Goal: Task Accomplishment & Management: Manage account settings

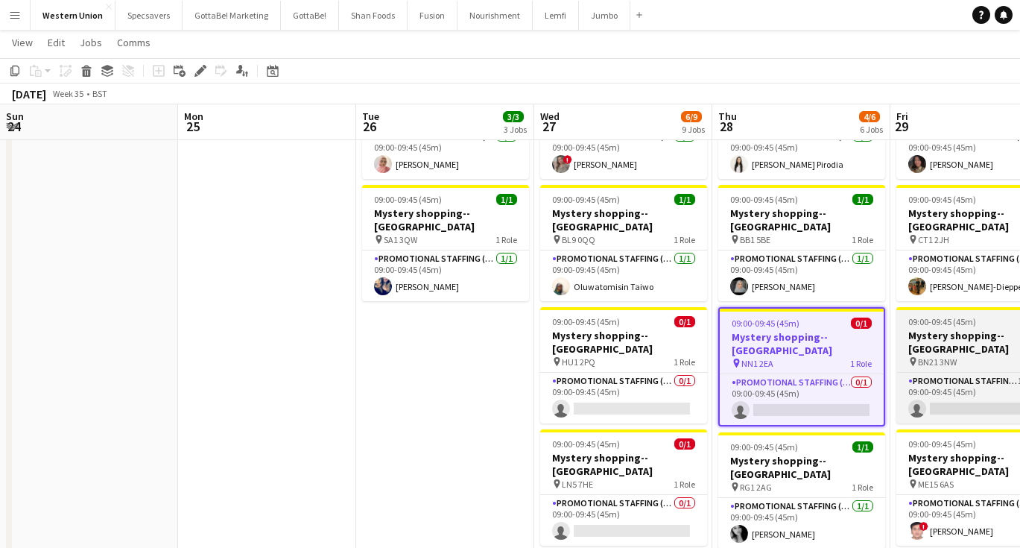
scroll to position [0, 450]
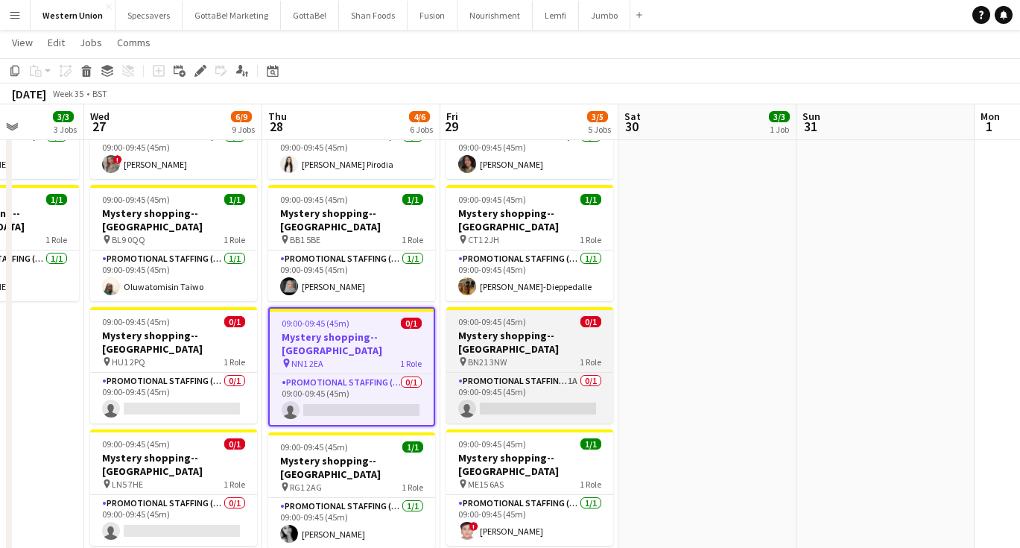
click at [542, 355] on div "pin BN21 3NW 1 Role" at bounding box center [529, 361] width 167 height 12
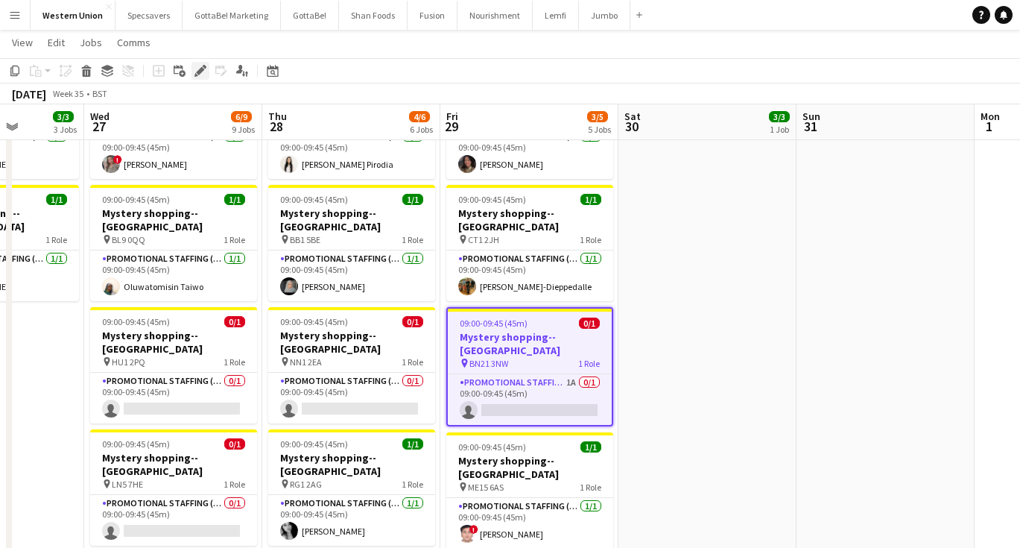
click at [198, 72] on icon at bounding box center [200, 71] width 8 height 8
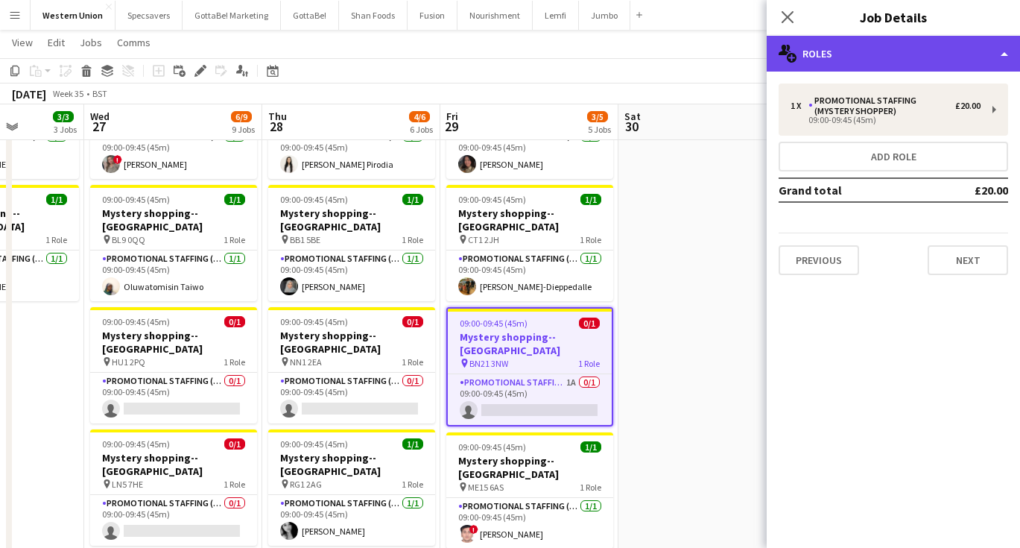
click at [938, 61] on div "multiple-users-add Roles" at bounding box center [893, 54] width 253 height 36
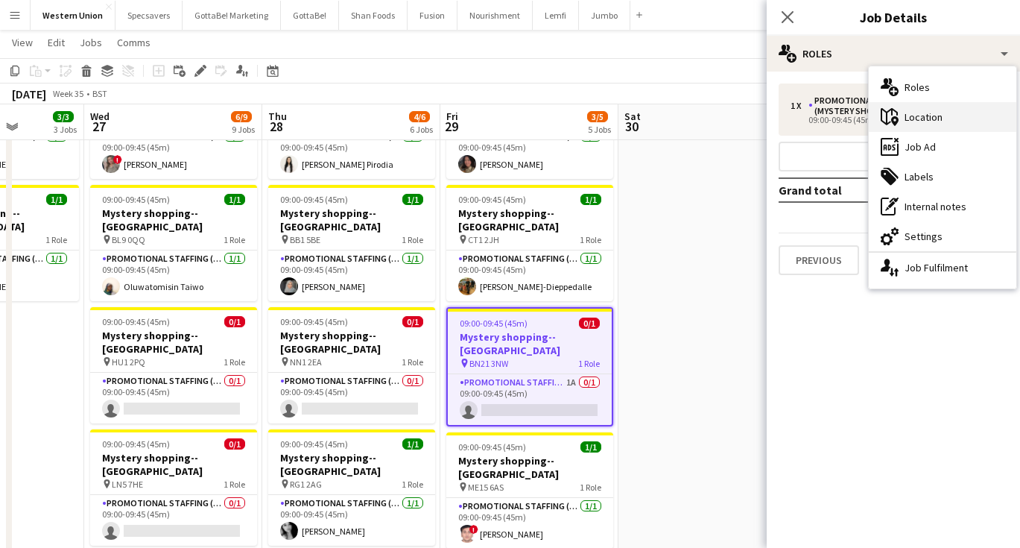
click at [928, 119] on div "maps-pin-1 Location" at bounding box center [943, 117] width 148 height 30
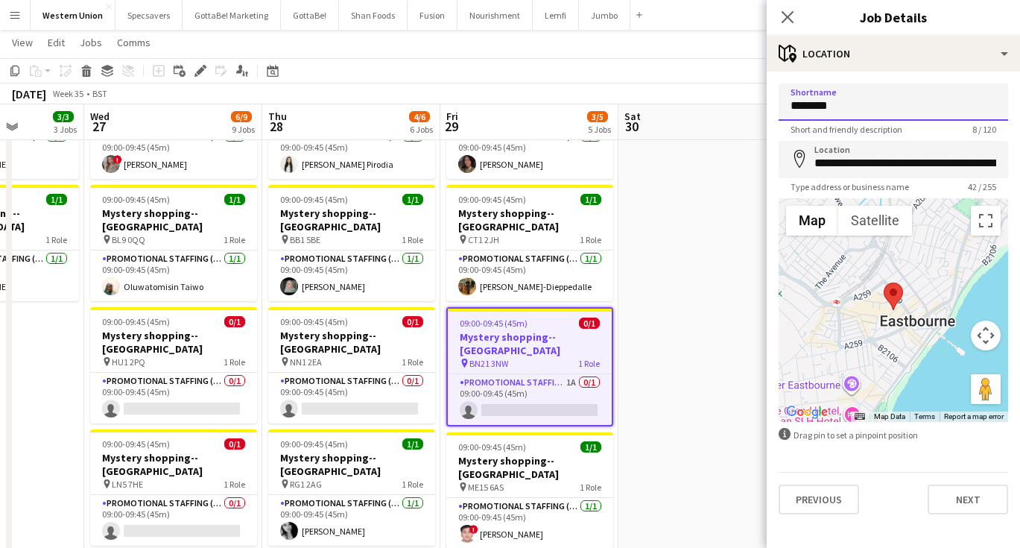
drag, startPoint x: 847, startPoint y: 103, endPoint x: 793, endPoint y: 105, distance: 53.7
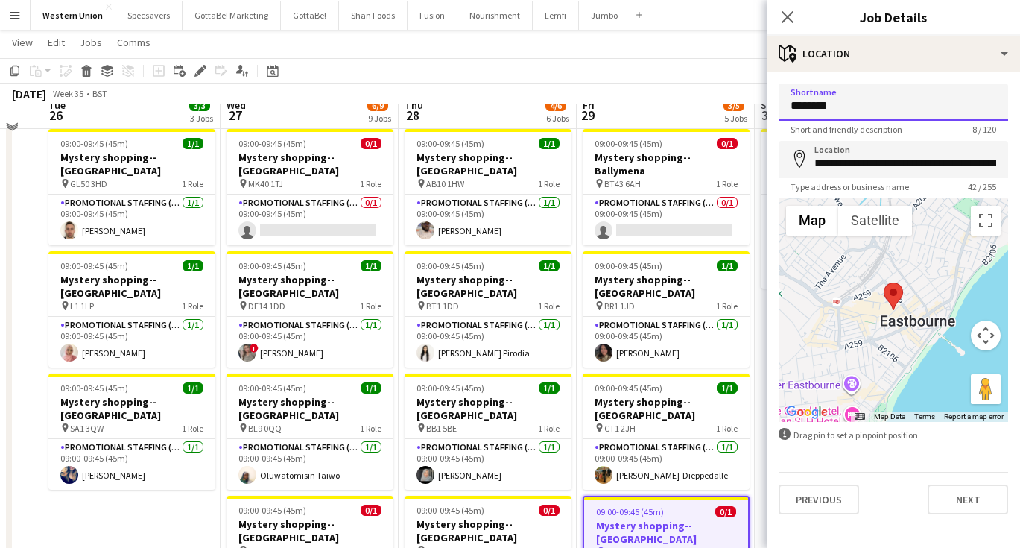
scroll to position [28, 0]
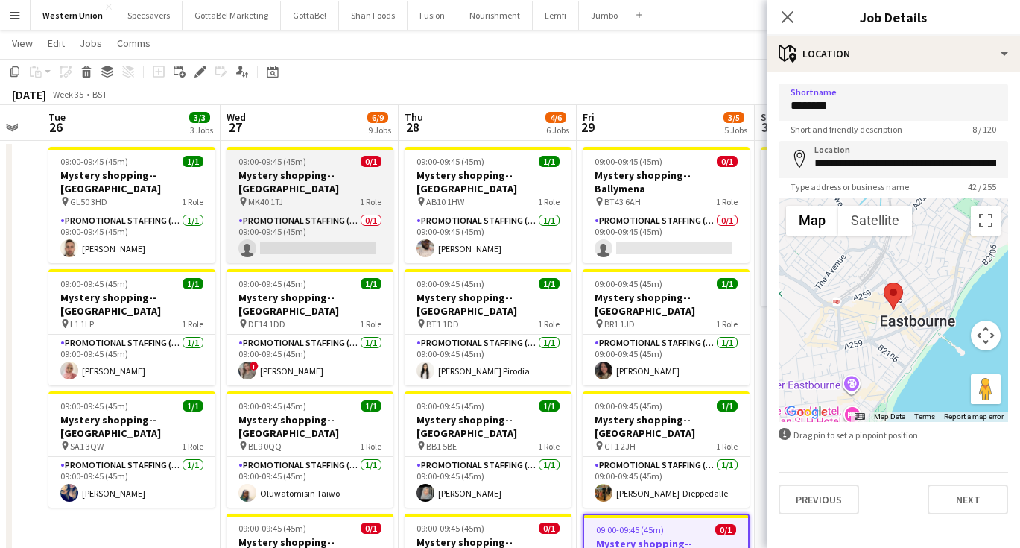
click at [347, 149] on div at bounding box center [310, 148] width 167 height 3
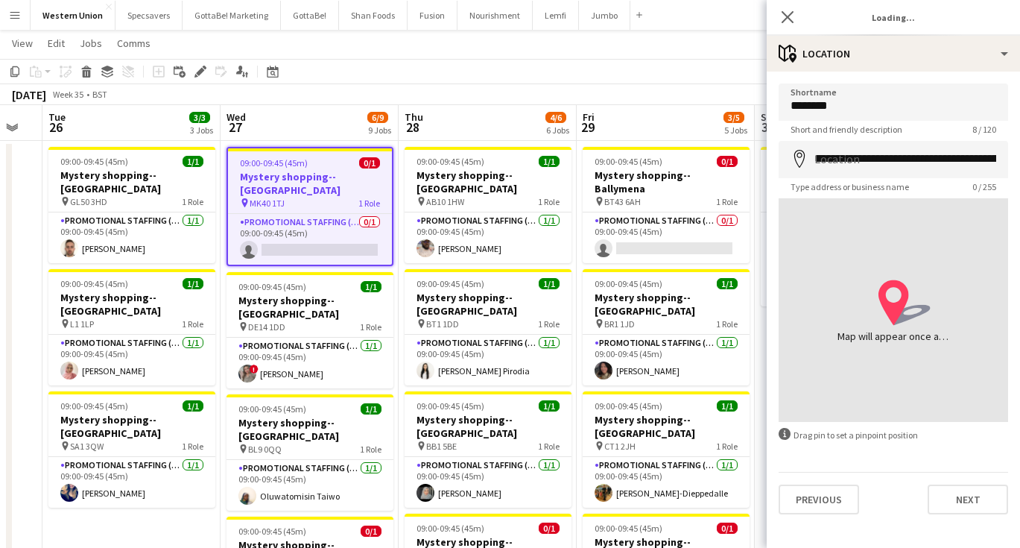
type input "********"
type input "**********"
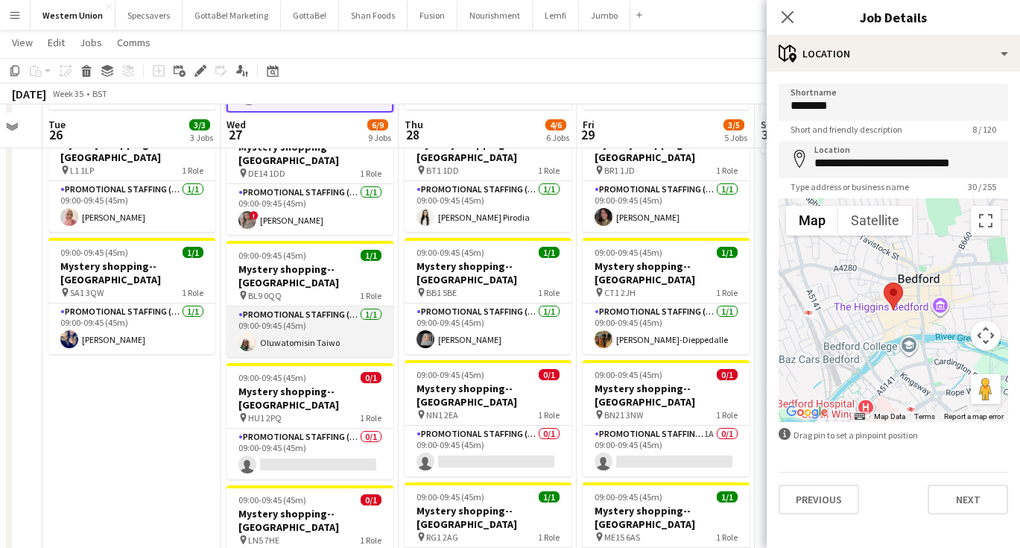
scroll to position [194, 0]
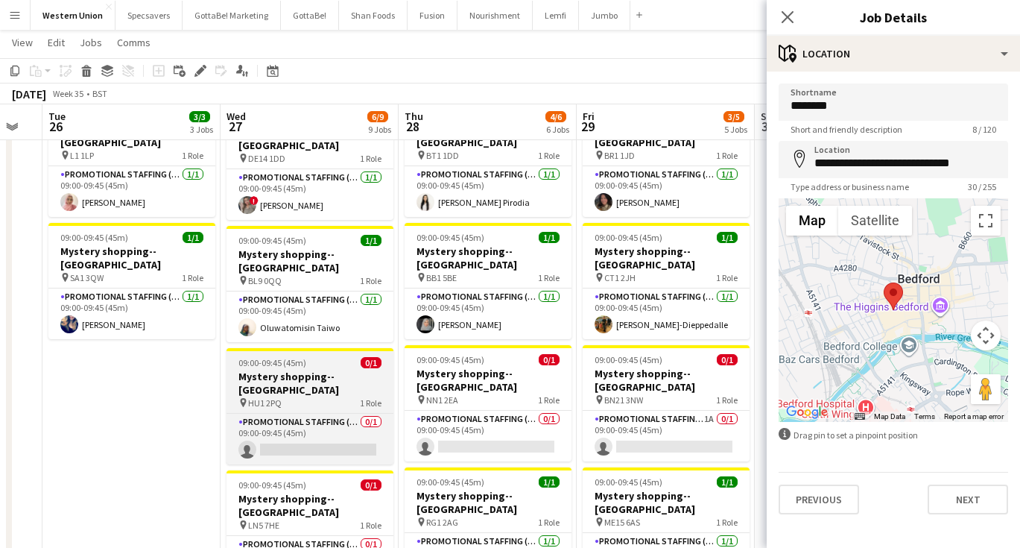
click at [330, 357] on div "09:00-09:45 (45m) 0/1" at bounding box center [310, 362] width 167 height 11
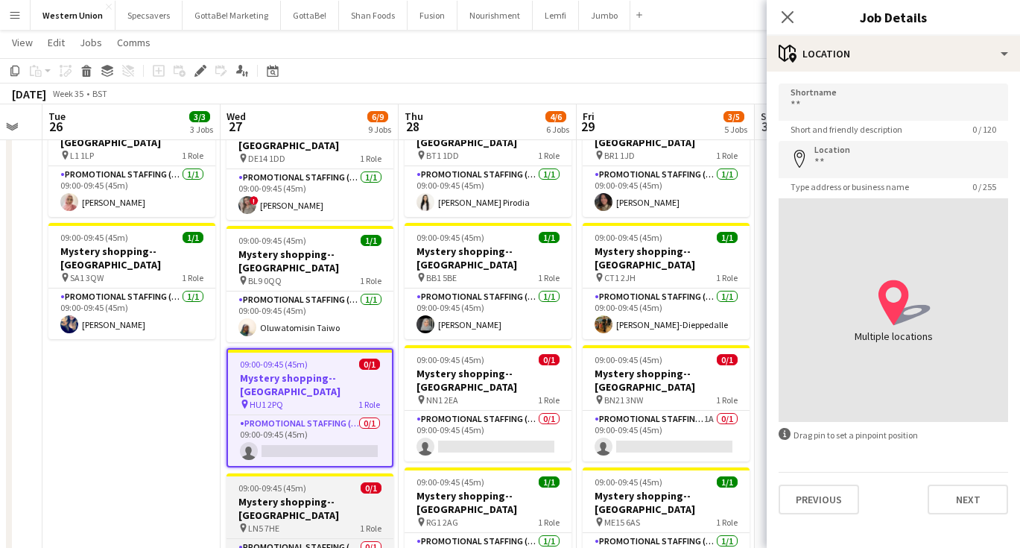
click at [330, 482] on div "09:00-09:45 (45m) 0/1" at bounding box center [310, 487] width 167 height 11
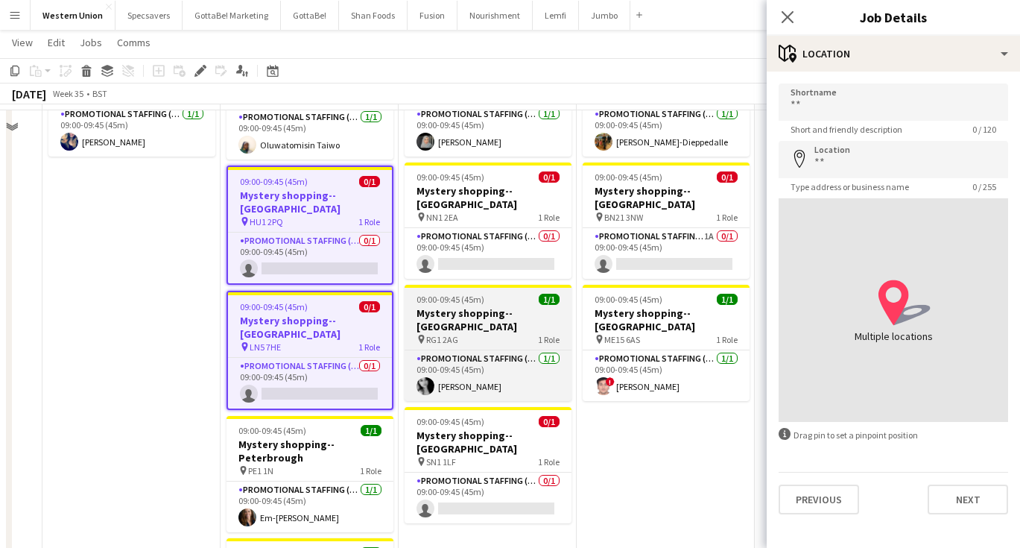
scroll to position [420, 0]
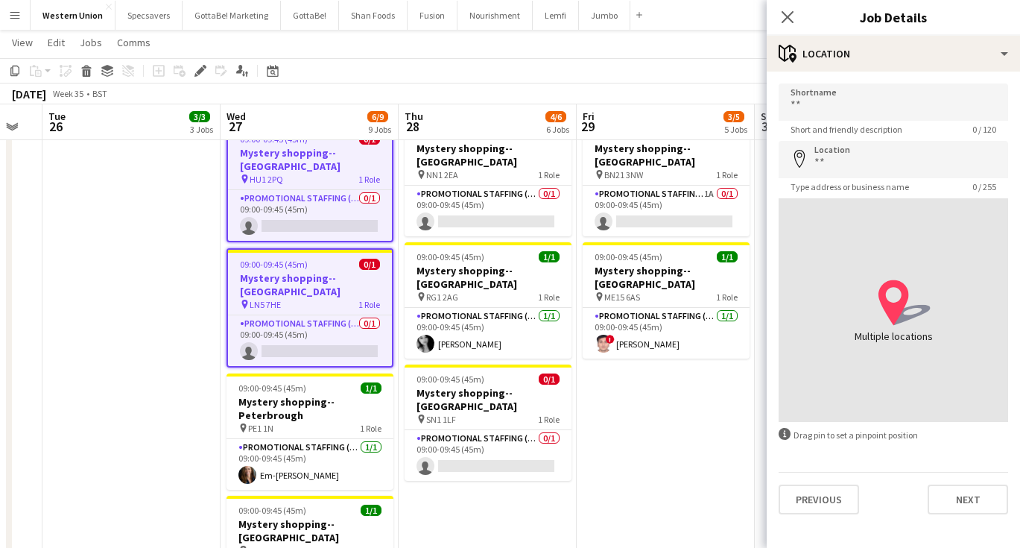
click at [630, 423] on app-date-cell "09:00-09:45 (45m) 0/1 Mystery shopping--[GEOGRAPHIC_DATA] pin BT43 6AH 1 Role P…" at bounding box center [666, 317] width 178 height 1140
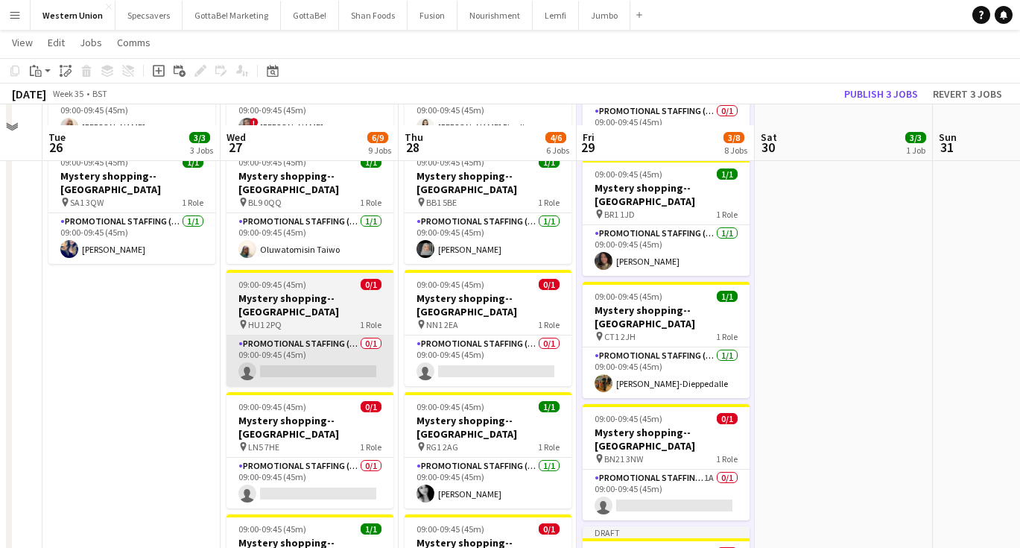
scroll to position [264, 0]
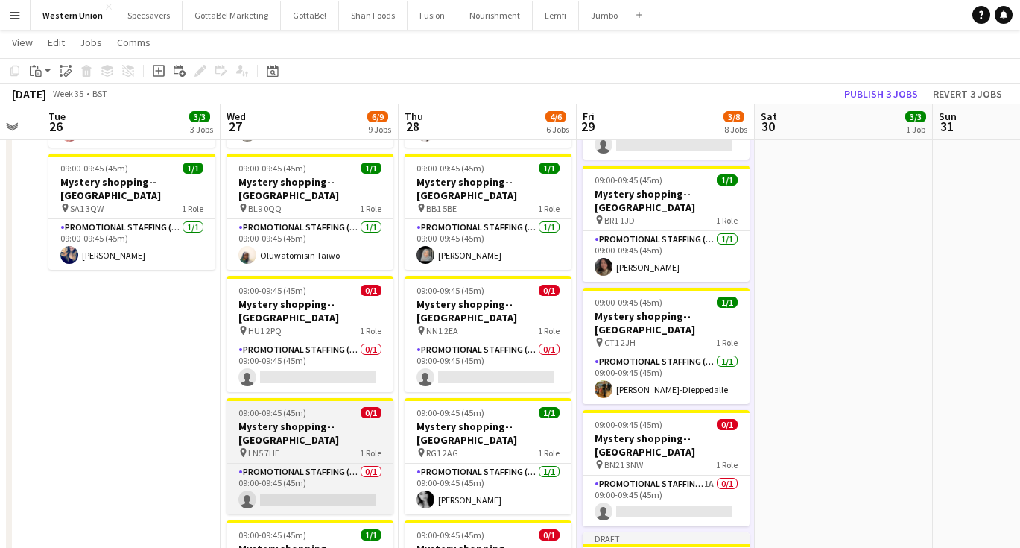
click at [314, 407] on div "09:00-09:45 (45m) 0/1" at bounding box center [310, 412] width 167 height 11
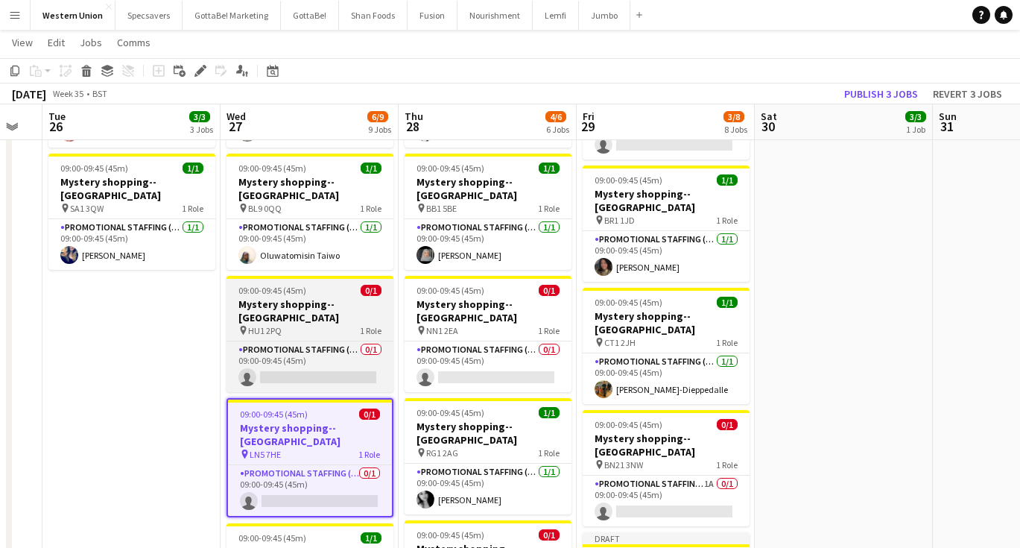
click at [343, 297] on h3 "Mystery shopping--[GEOGRAPHIC_DATA]" at bounding box center [310, 310] width 167 height 27
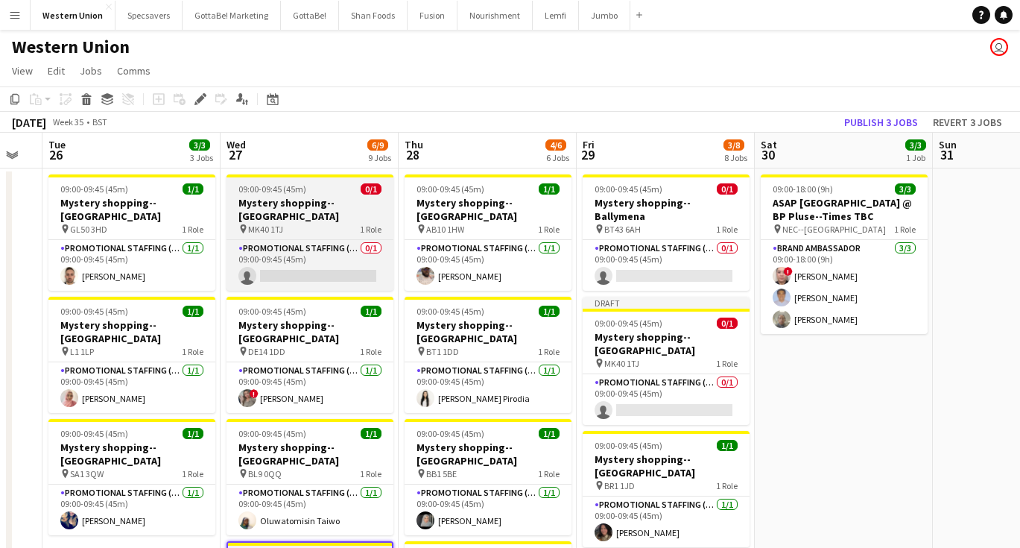
scroll to position [0, 0]
click at [316, 199] on h3 "Mystery shopping--[GEOGRAPHIC_DATA]" at bounding box center [310, 209] width 167 height 27
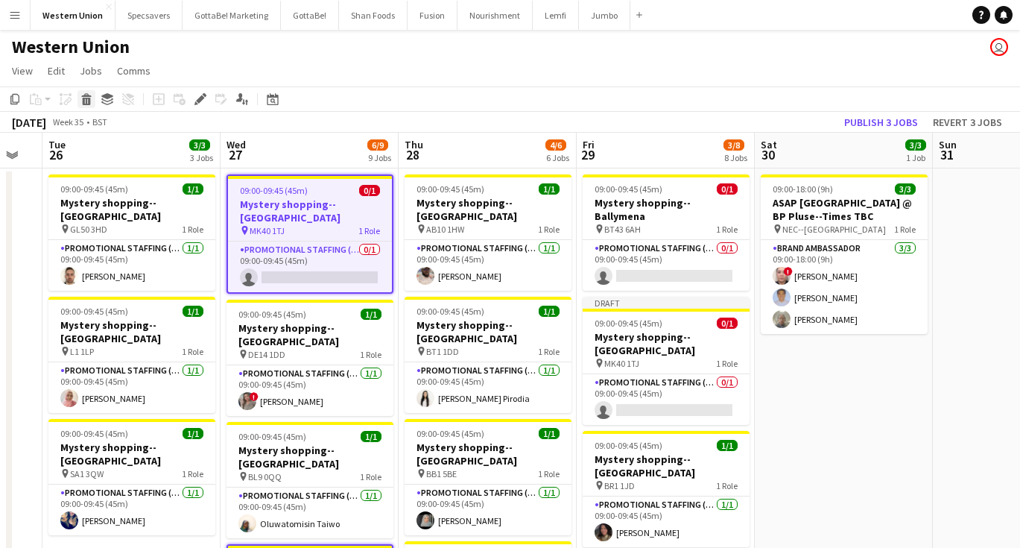
click at [90, 98] on icon at bounding box center [87, 101] width 8 height 7
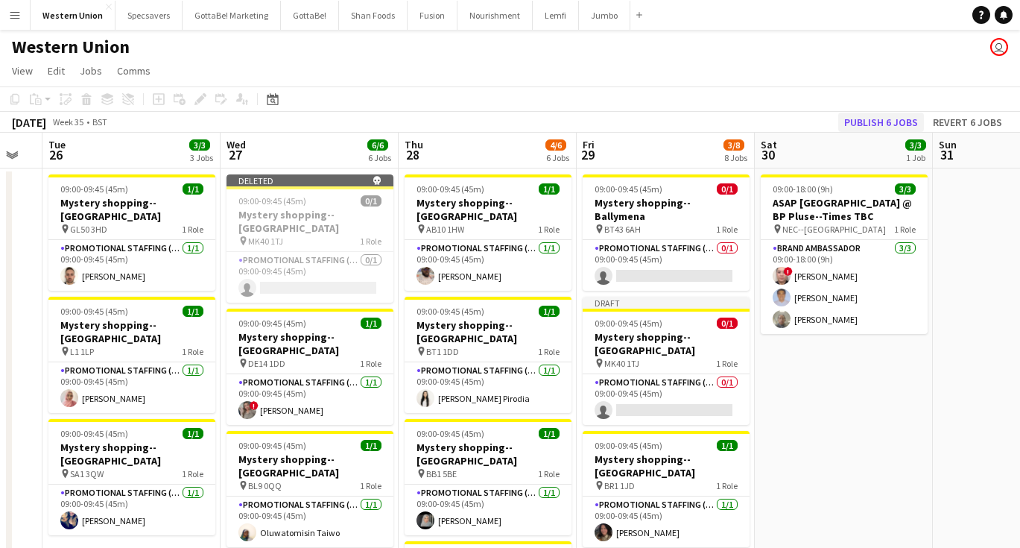
click at [892, 118] on button "Publish 6 jobs" at bounding box center [881, 122] width 86 height 19
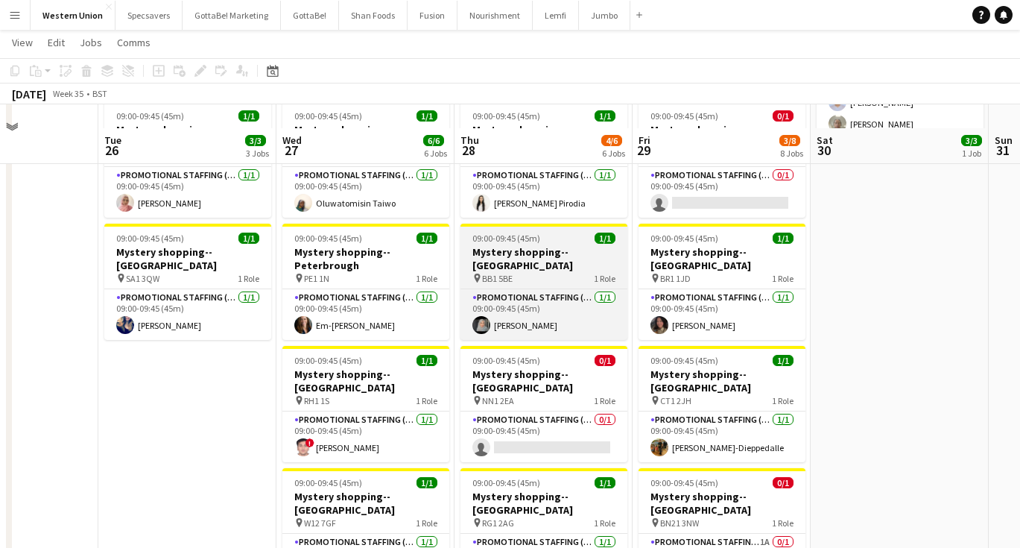
scroll to position [246, 0]
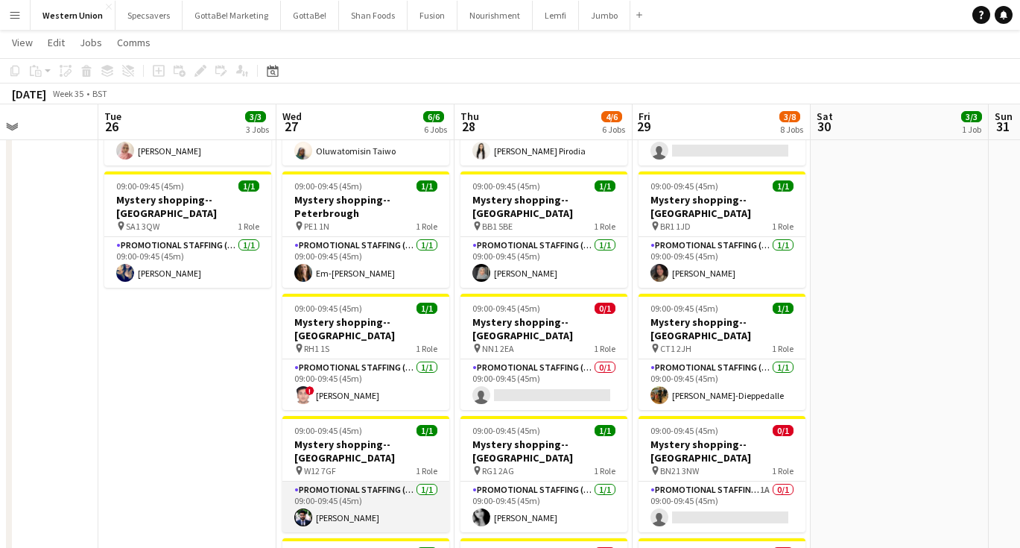
click at [348, 481] on app-card-role "Promotional Staffing (Mystery Shopper) [DATE] 09:00-09:45 (45m) [PERSON_NAME]" at bounding box center [365, 506] width 167 height 51
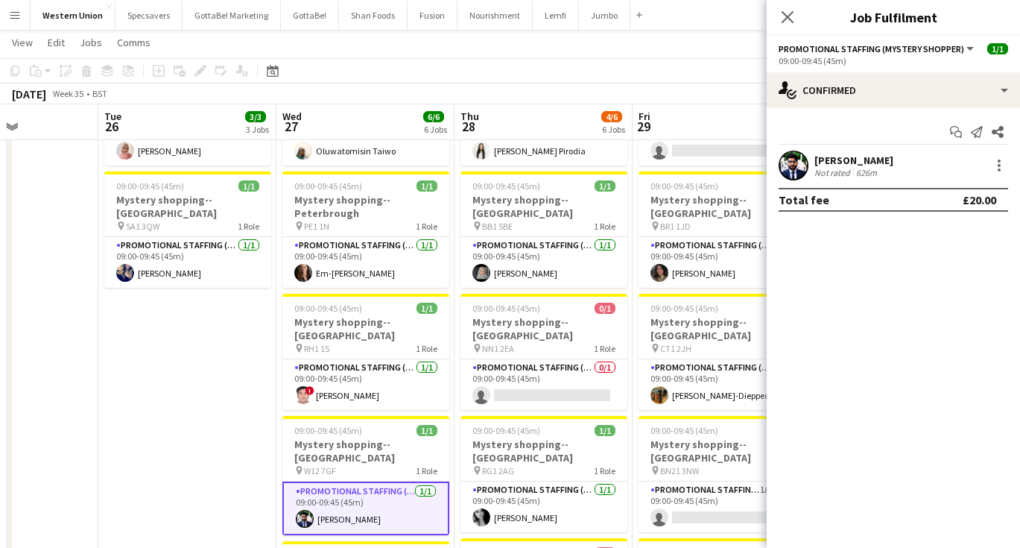
click at [838, 163] on div "[PERSON_NAME]" at bounding box center [853, 160] width 79 height 13
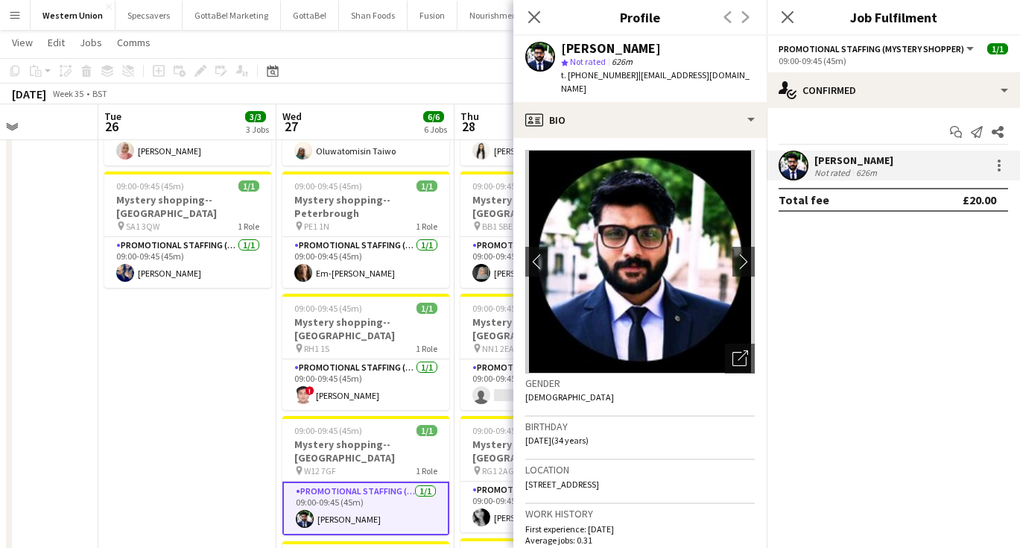
drag, startPoint x: 738, startPoint y: 75, endPoint x: 634, endPoint y: 73, distance: 104.3
click at [634, 73] on span "| [EMAIL_ADDRESS][DOMAIN_NAME]" at bounding box center [655, 81] width 189 height 25
copy span "[EMAIL_ADDRESS][DOMAIN_NAME]"
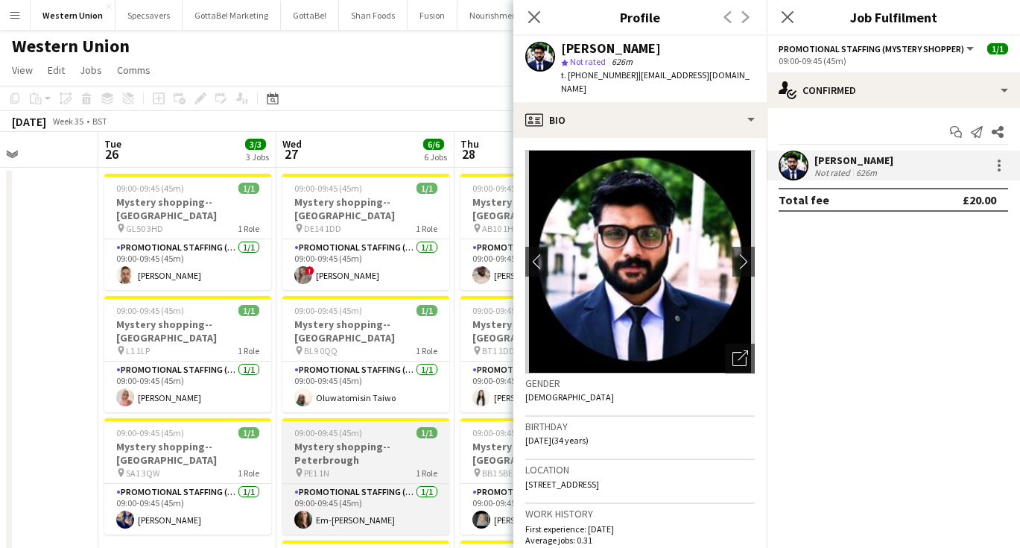
scroll to position [0, 0]
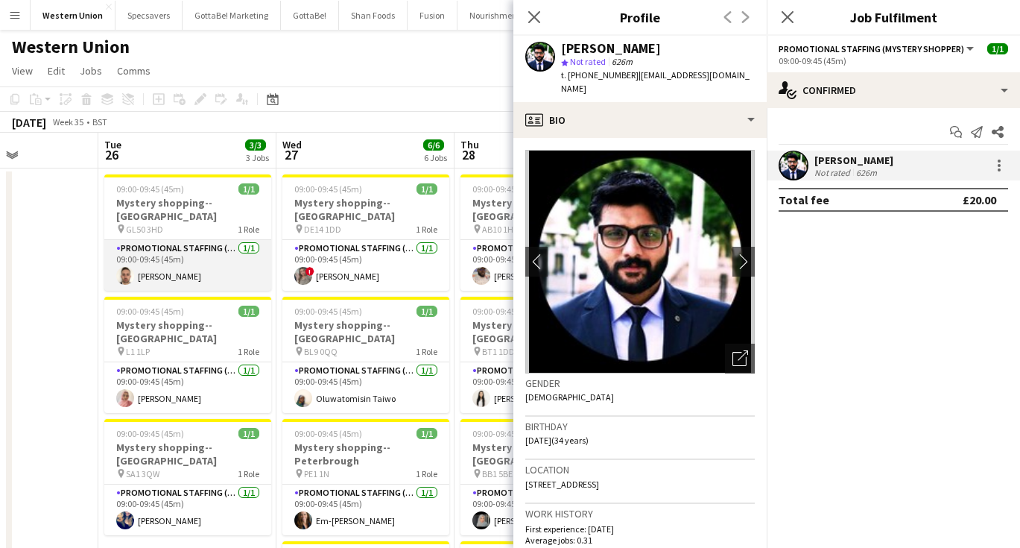
click at [192, 244] on app-card-role "Promotional Staffing (Mystery Shopper) [DATE] 09:00-09:45 (45m) [PERSON_NAME]" at bounding box center [187, 265] width 167 height 51
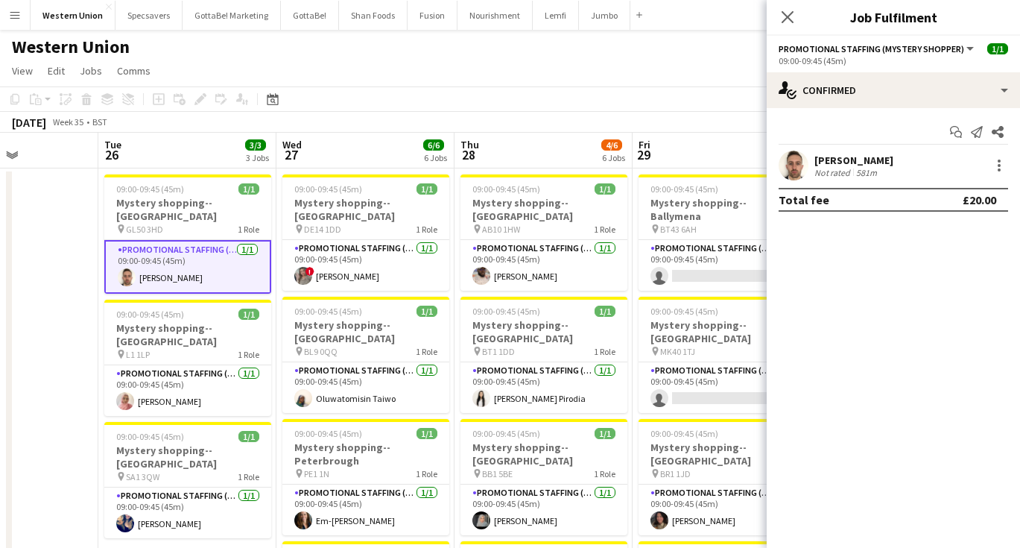
click at [849, 167] on div "Not rated" at bounding box center [833, 172] width 39 height 11
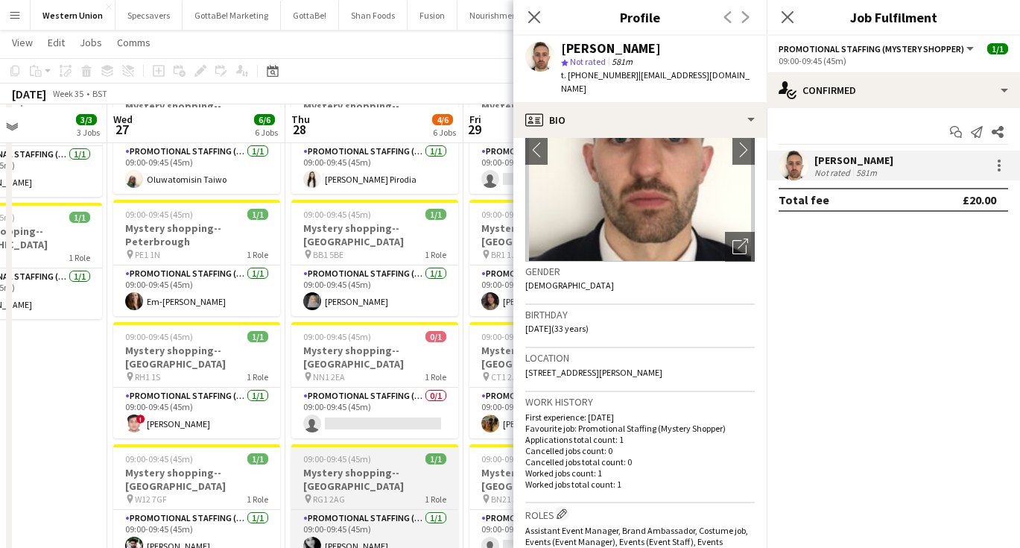
scroll to position [215, 0]
